Goal: Use online tool/utility: Utilize a website feature to perform a specific function

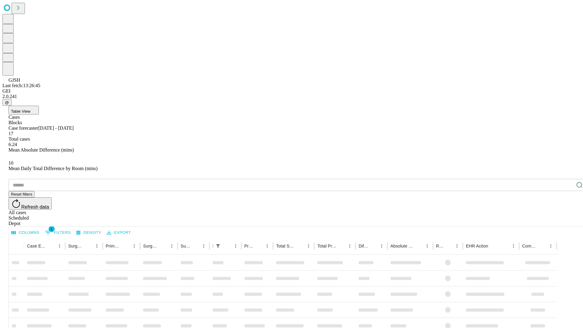
click at [30, 109] on span "Table View" at bounding box center [20, 111] width 19 height 5
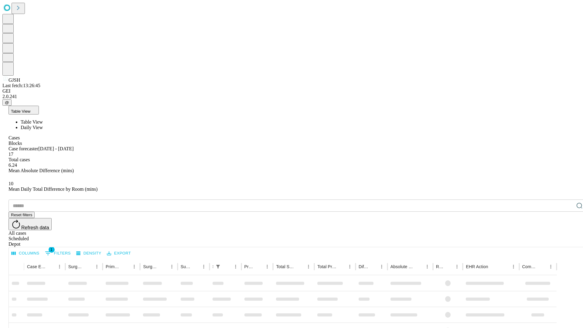
click at [43, 125] on span "Daily View" at bounding box center [32, 127] width 22 height 5
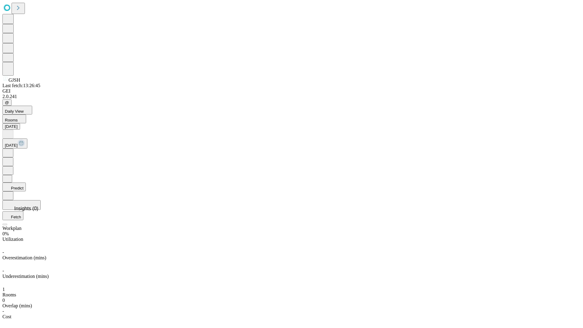
click at [26, 182] on button "Predict" at bounding box center [13, 186] width 23 height 9
